Goal: Task Accomplishment & Management: Manage account settings

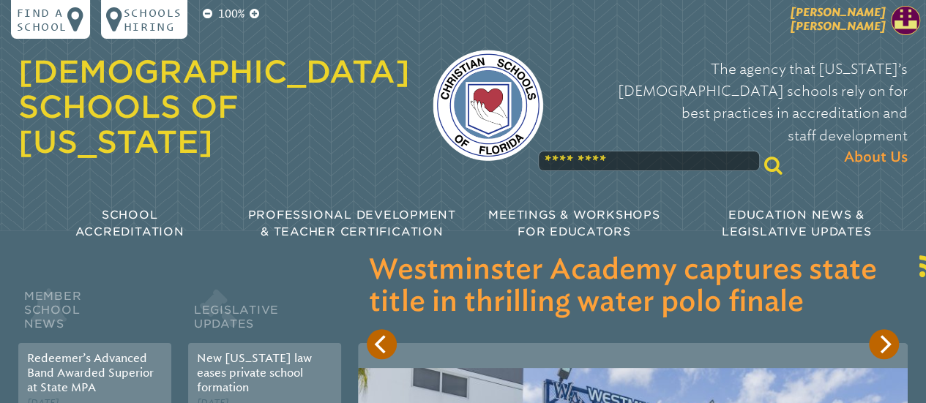
click at [869, 19] on span "[PERSON_NAME]" at bounding box center [837, 19] width 95 height 28
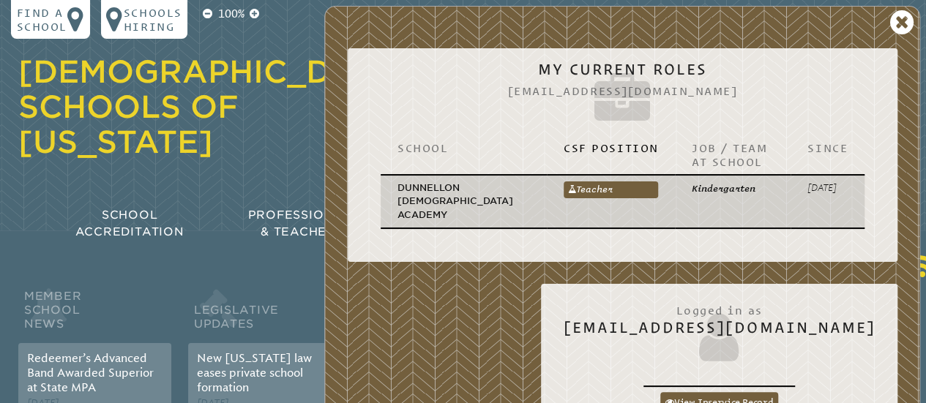
click at [692, 200] on td "Kindergarten" at bounding box center [733, 201] width 116 height 53
click at [603, 187] on link "Teacher" at bounding box center [610, 189] width 94 height 17
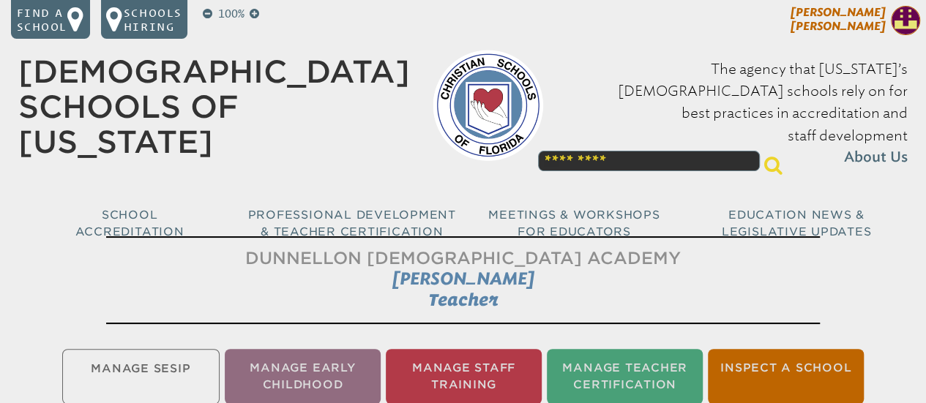
click at [863, 13] on span "[PERSON_NAME]" at bounding box center [837, 19] width 95 height 28
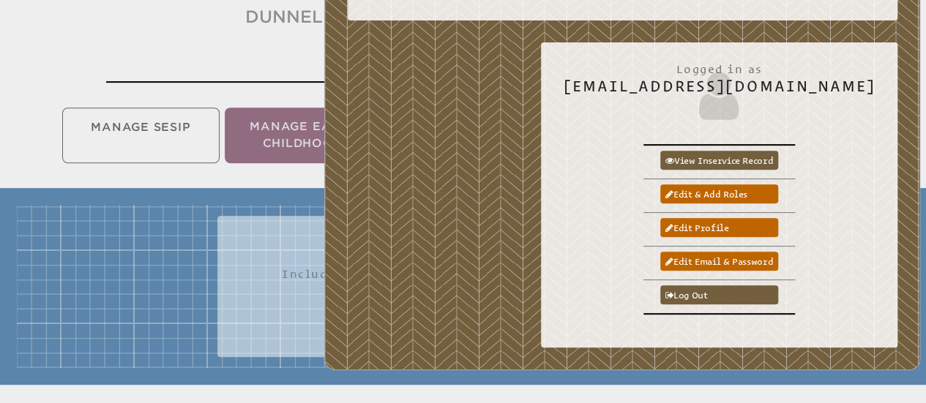
scroll to position [242, 0]
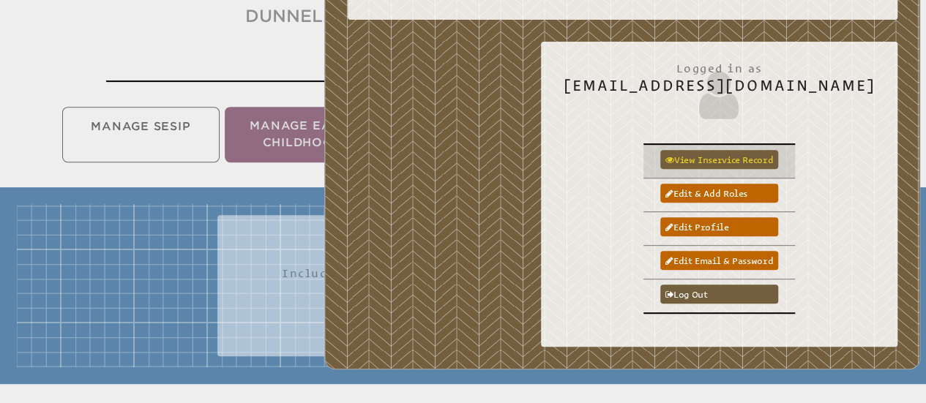
click at [775, 150] on link "View inservice record" at bounding box center [719, 159] width 119 height 19
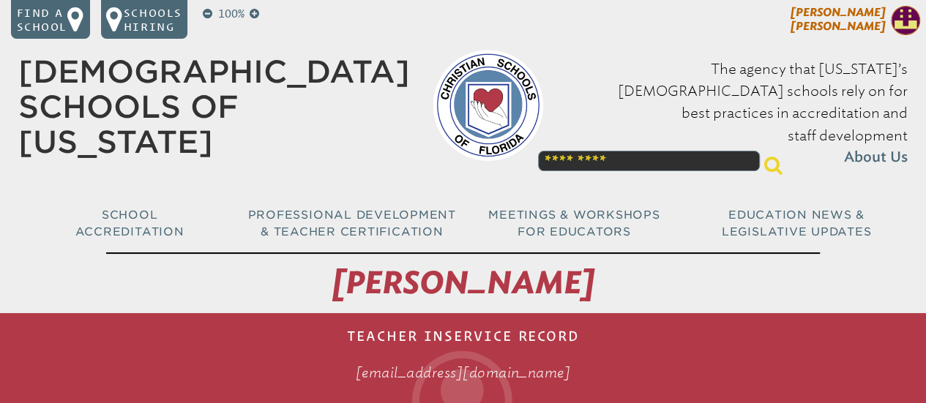
click at [885, 12] on p "[PERSON_NAME]" at bounding box center [812, 22] width 228 height 33
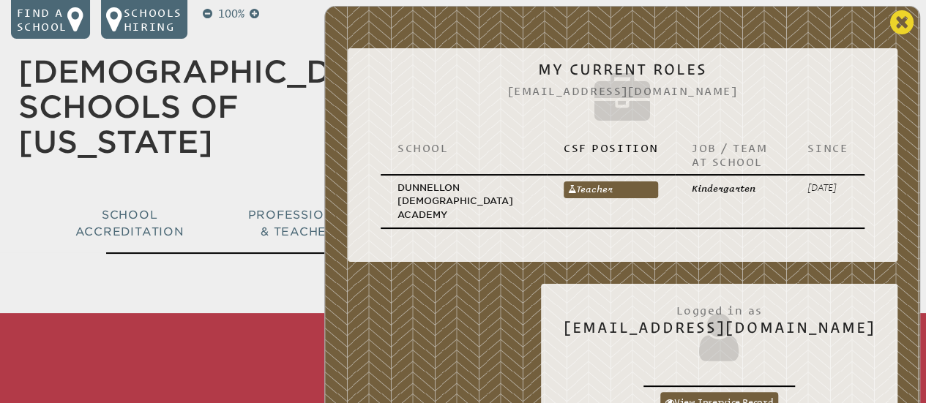
click at [893, 24] on icon at bounding box center [902, 23] width 24 height 28
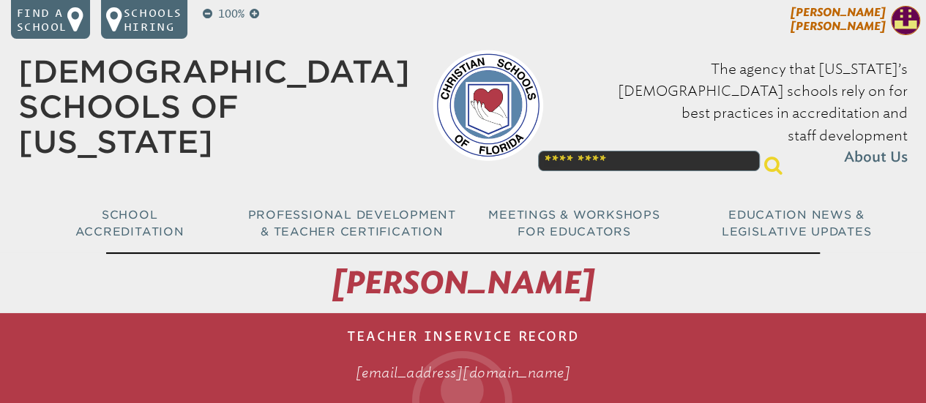
click at [888, 13] on p "[PERSON_NAME]" at bounding box center [812, 22] width 228 height 33
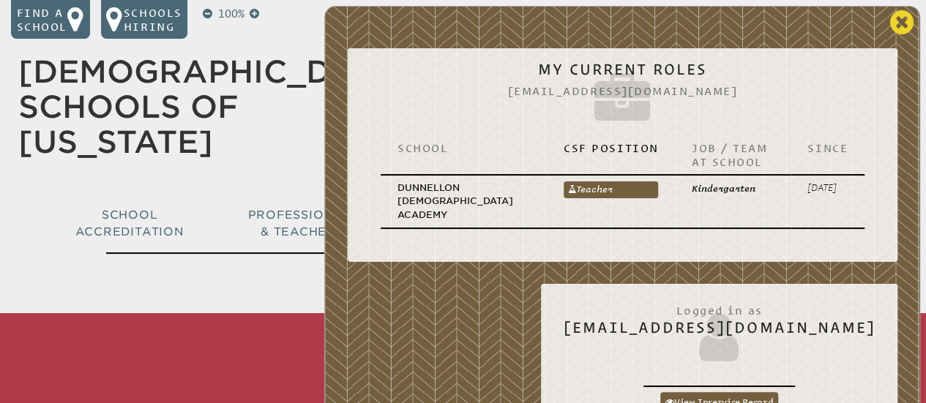
click at [903, 21] on icon at bounding box center [902, 23] width 24 height 28
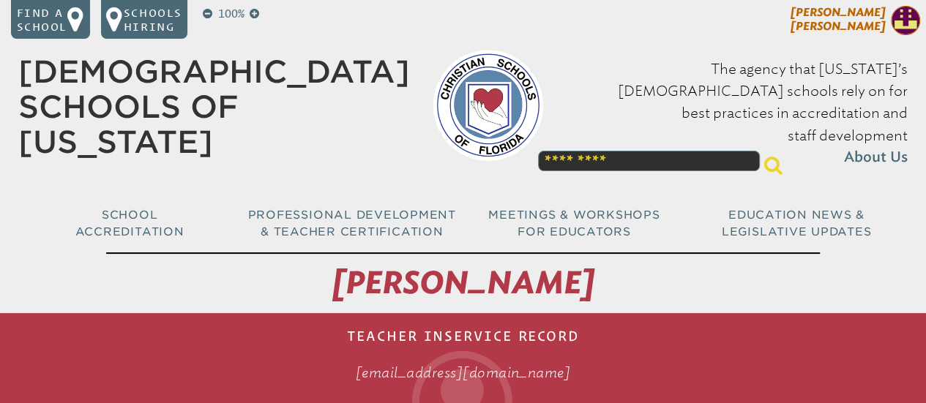
click at [862, 29] on span "[PERSON_NAME]" at bounding box center [837, 19] width 95 height 28
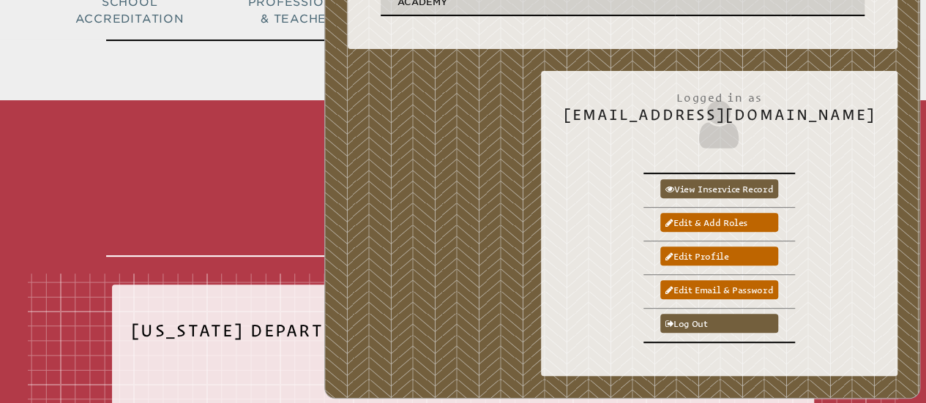
scroll to position [214, 0]
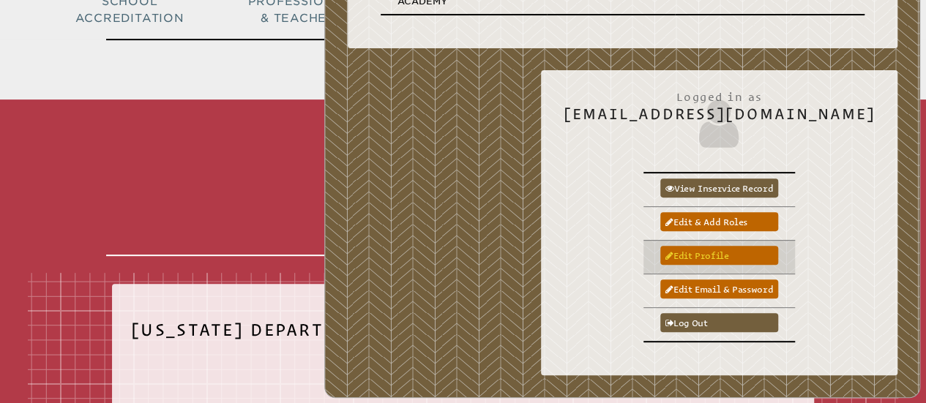
click at [753, 246] on link "Edit profile" at bounding box center [719, 255] width 119 height 19
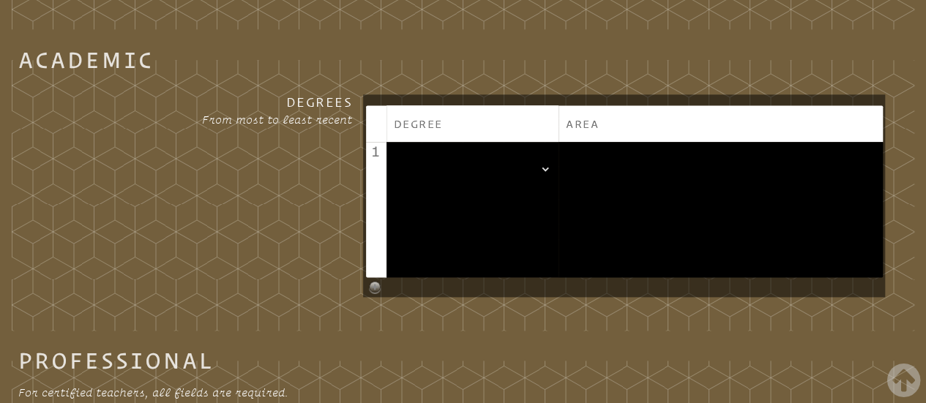
scroll to position [863, 0]
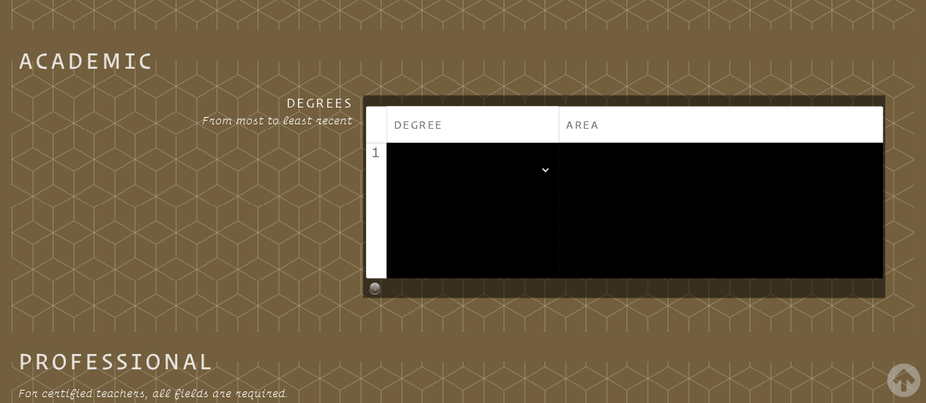
click at [549, 173] on select"]"] "**********" at bounding box center [473, 169] width 158 height 31
select select"]"] "**"
click at [395, 164] on select"]"] "**********" at bounding box center [472, 169] width 160 height 31
click at [587, 185] on textarea at bounding box center [720, 209] width 311 height 111
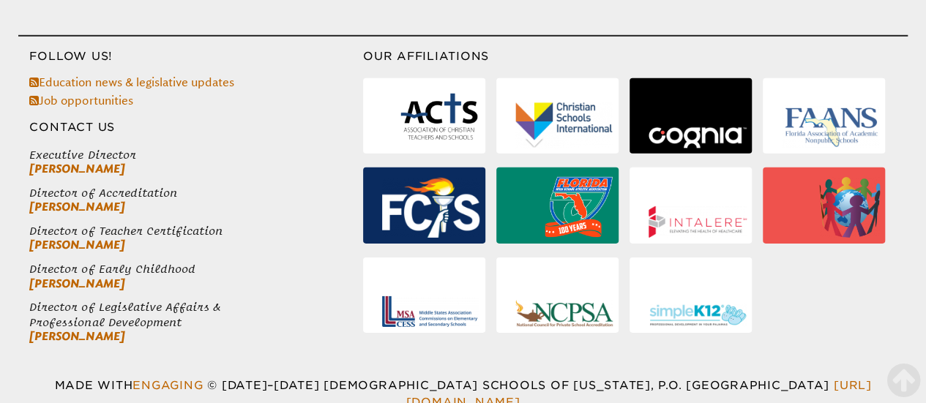
scroll to position [2203, 0]
